Goal: Check status

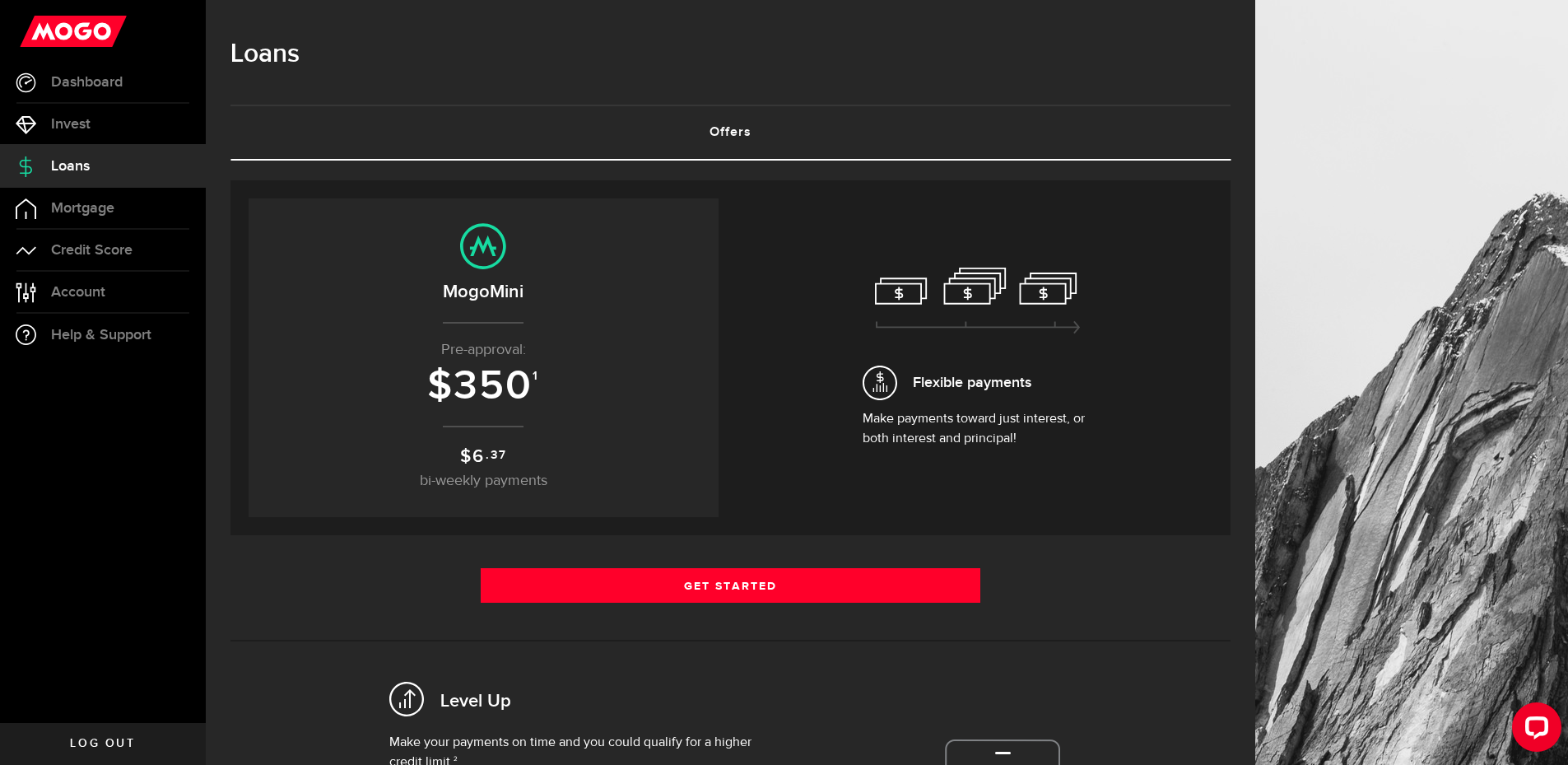
click at [533, 369] on span "350" at bounding box center [493, 386] width 79 height 49
drag, startPoint x: 535, startPoint y: 369, endPoint x: 545, endPoint y: 374, distance: 11.2
click at [545, 374] on h3 "$ 350 1" at bounding box center [484, 386] width 437 height 45
click at [607, 447] on p "$ 6 .37 bi-weekly payments" at bounding box center [484, 467] width 437 height 49
click at [70, 173] on span "Loans" at bounding box center [70, 166] width 38 height 15
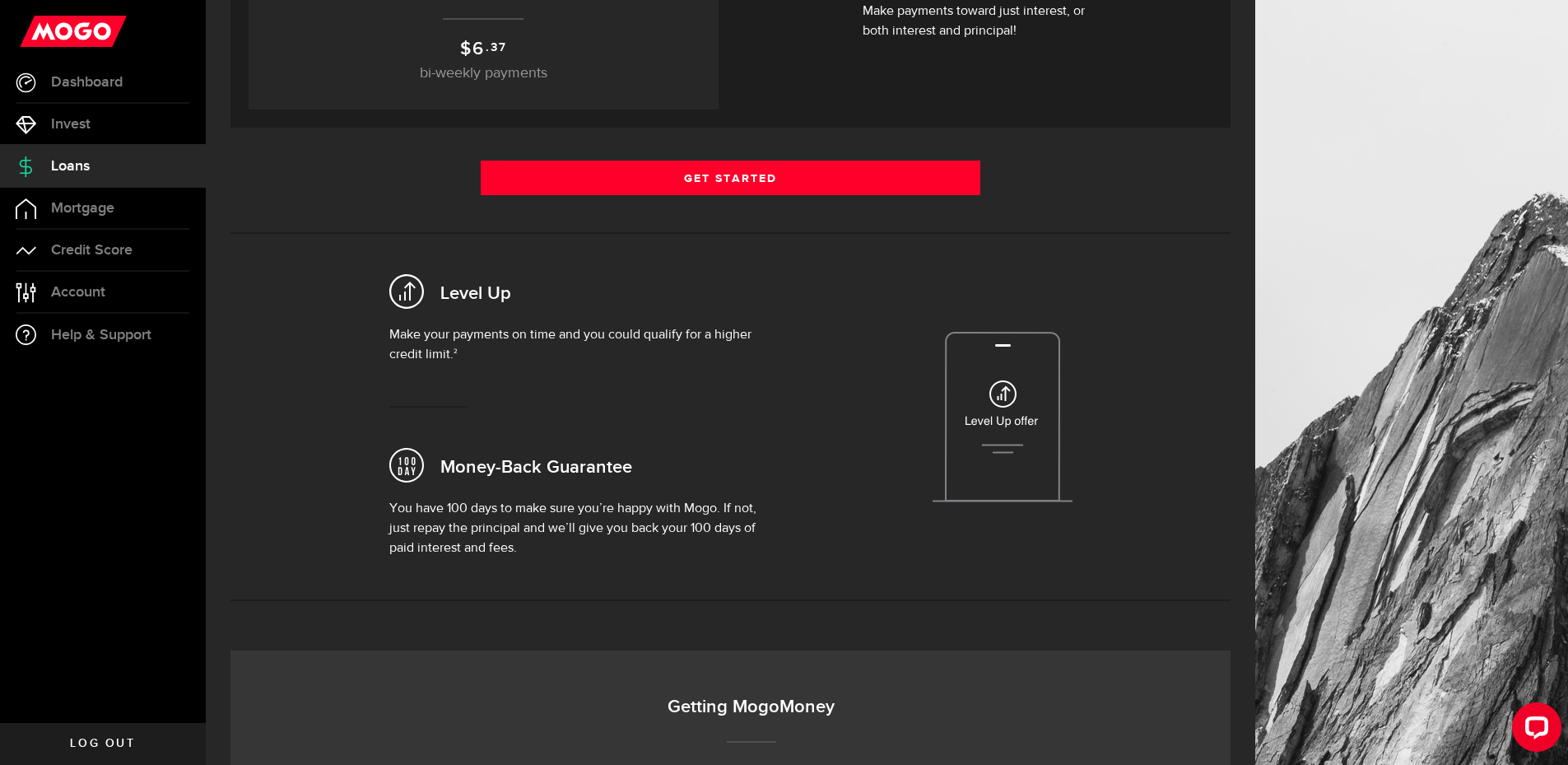
scroll to position [411, 0]
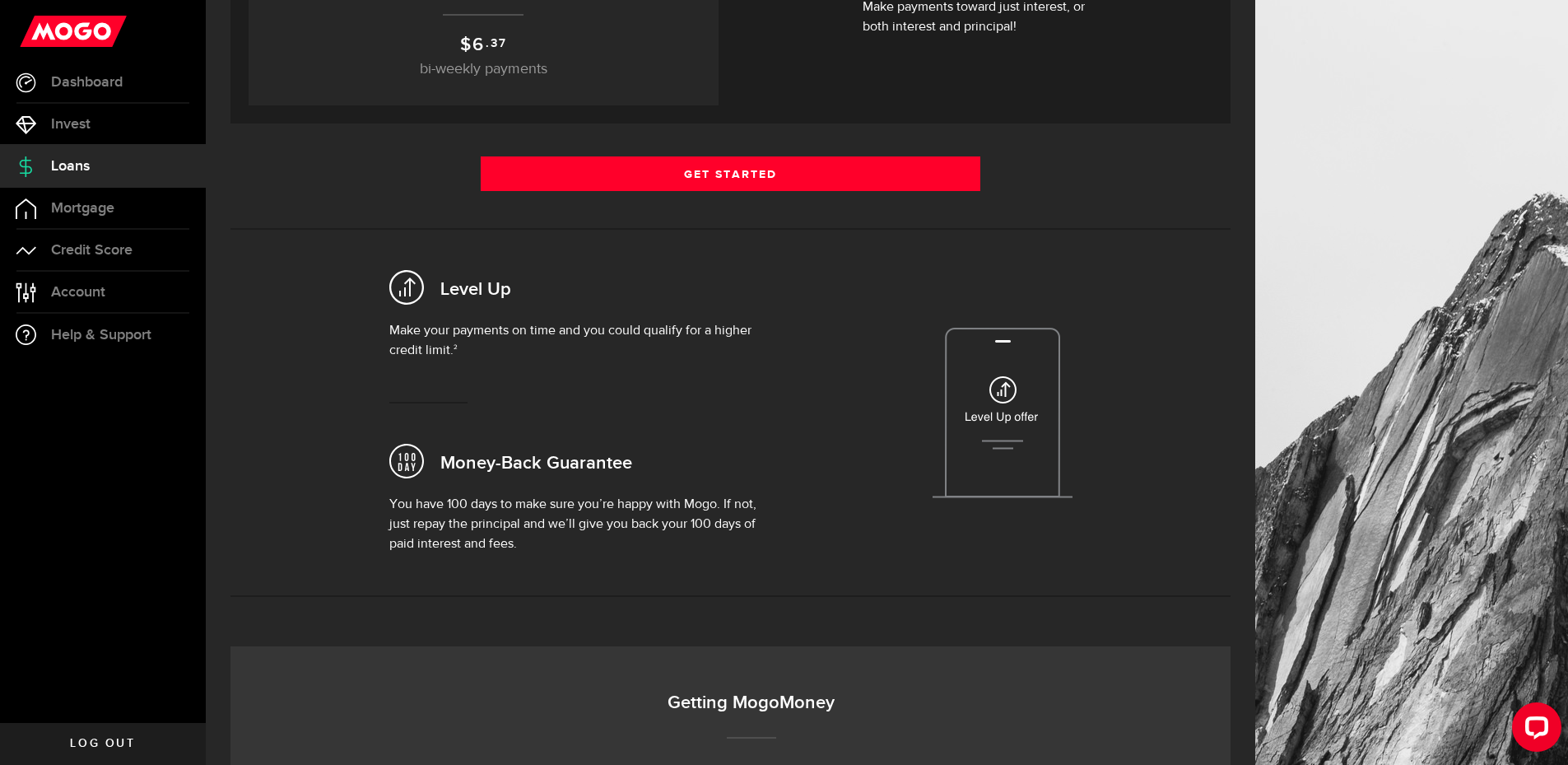
click at [383, 507] on div "Level Up Make your payments on time and you could qualify for a higher credit l…" at bounding box center [731, 412] width 1024 height 316
drag, startPoint x: 413, startPoint y: 507, endPoint x: 766, endPoint y: 492, distance: 353.3
click at [766, 493] on div "Level Up Make your payments on time and you could qualify for a higher credit l…" at bounding box center [731, 412] width 1024 height 316
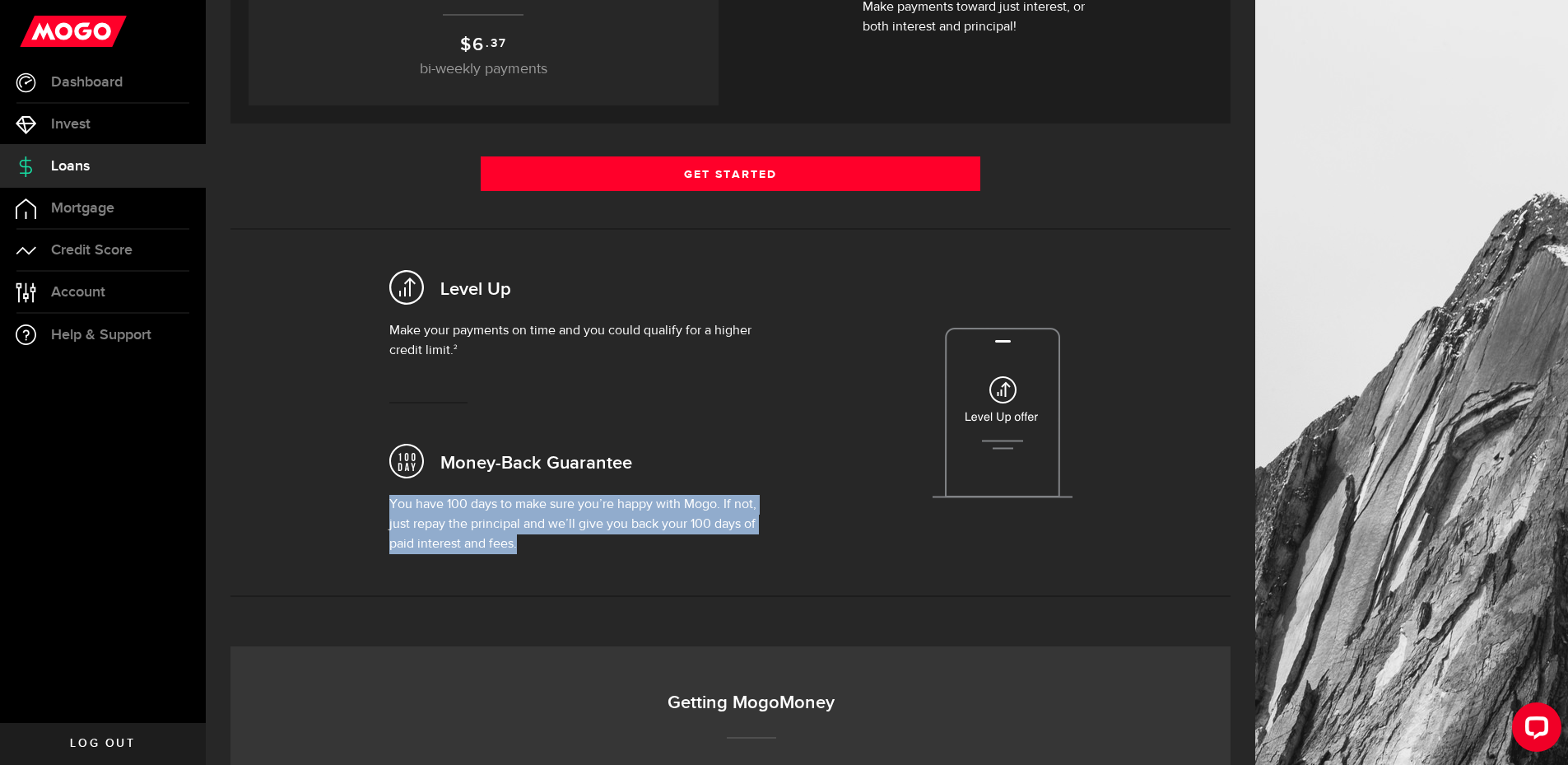
drag, startPoint x: 766, startPoint y: 492, endPoint x: 724, endPoint y: 538, distance: 62.3
click at [724, 538] on div "Money-Back Guarantee You have 100 days to make sure you’re happy with [PERSON_N…" at bounding box center [585, 491] width 390 height 126
click at [602, 541] on p "You have 100 days to make sure you’re happy with Mogo. If not, just repay the p…" at bounding box center [585, 524] width 390 height 60
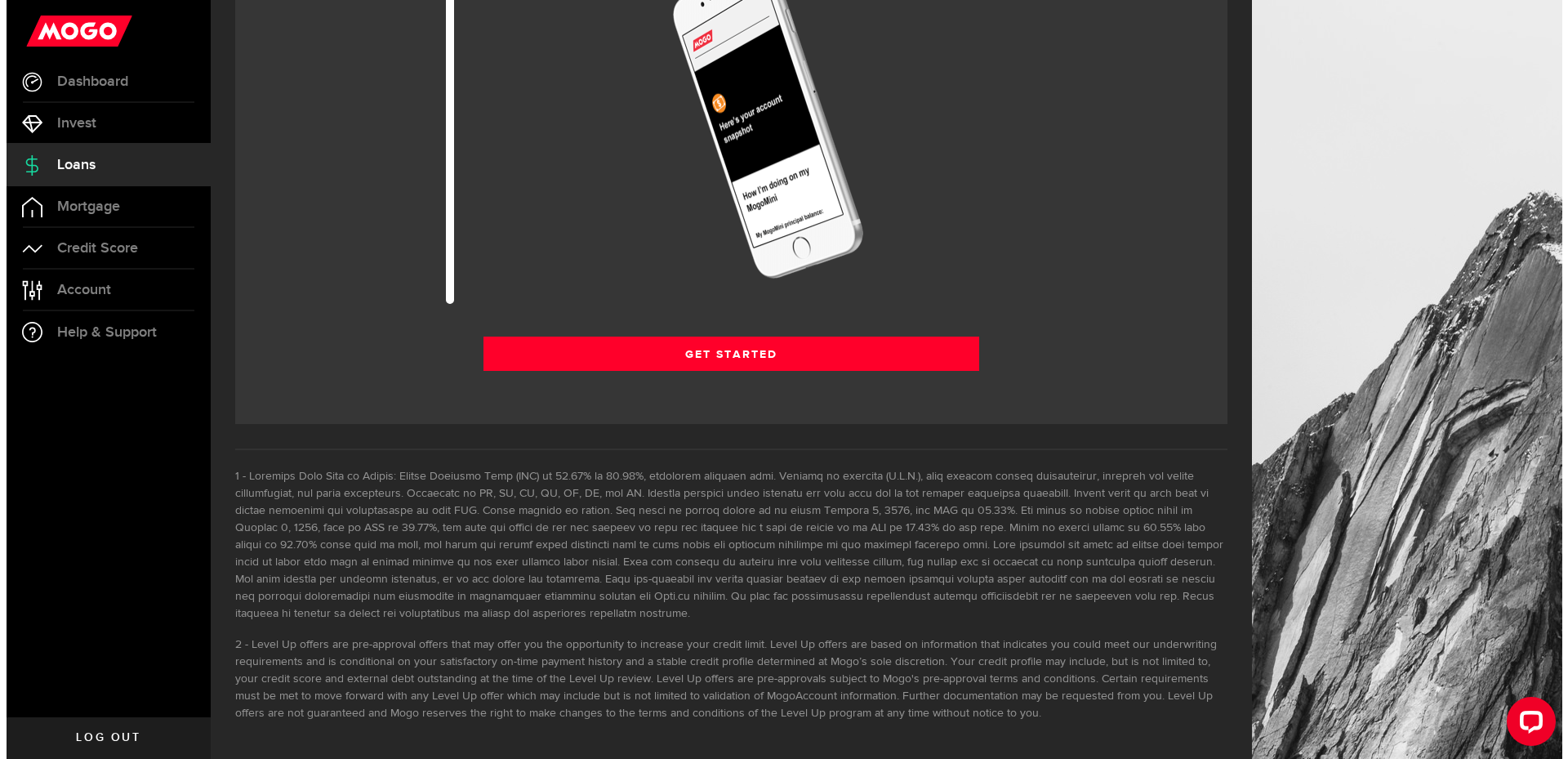
scroll to position [0, 0]
